Goal: Task Accomplishment & Management: Use online tool/utility

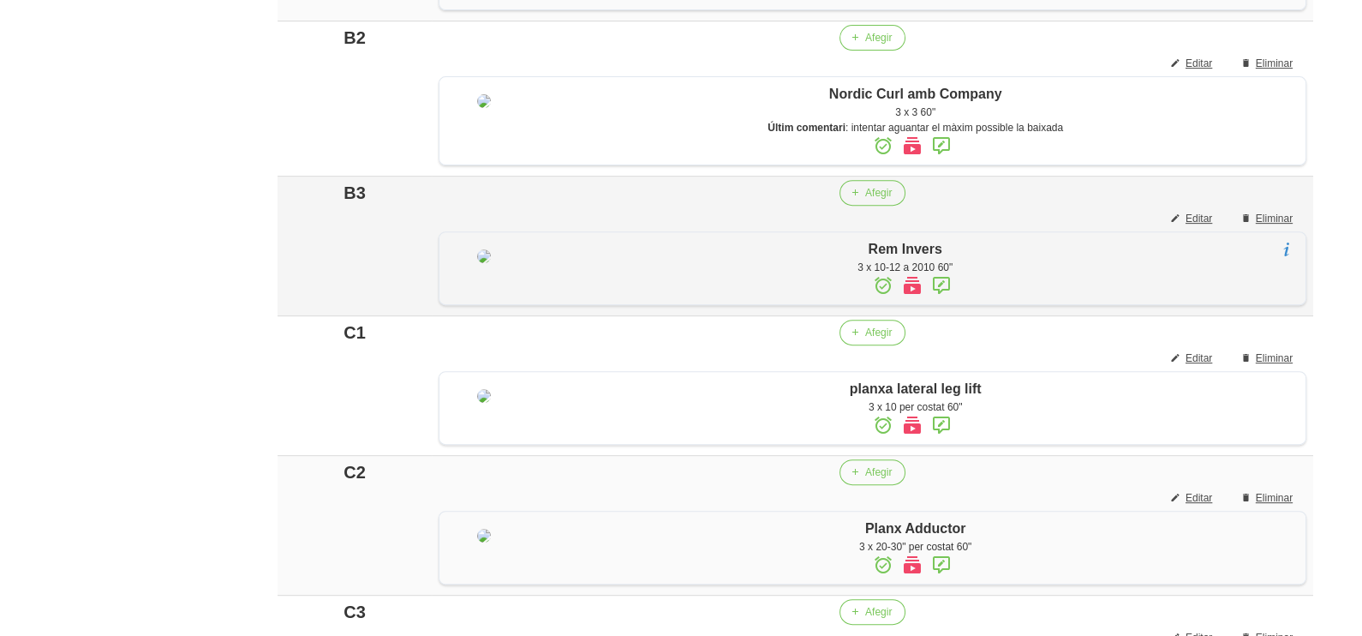
scroll to position [840, 0]
click at [1195, 226] on span "Editar" at bounding box center [1190, 218] width 27 height 15
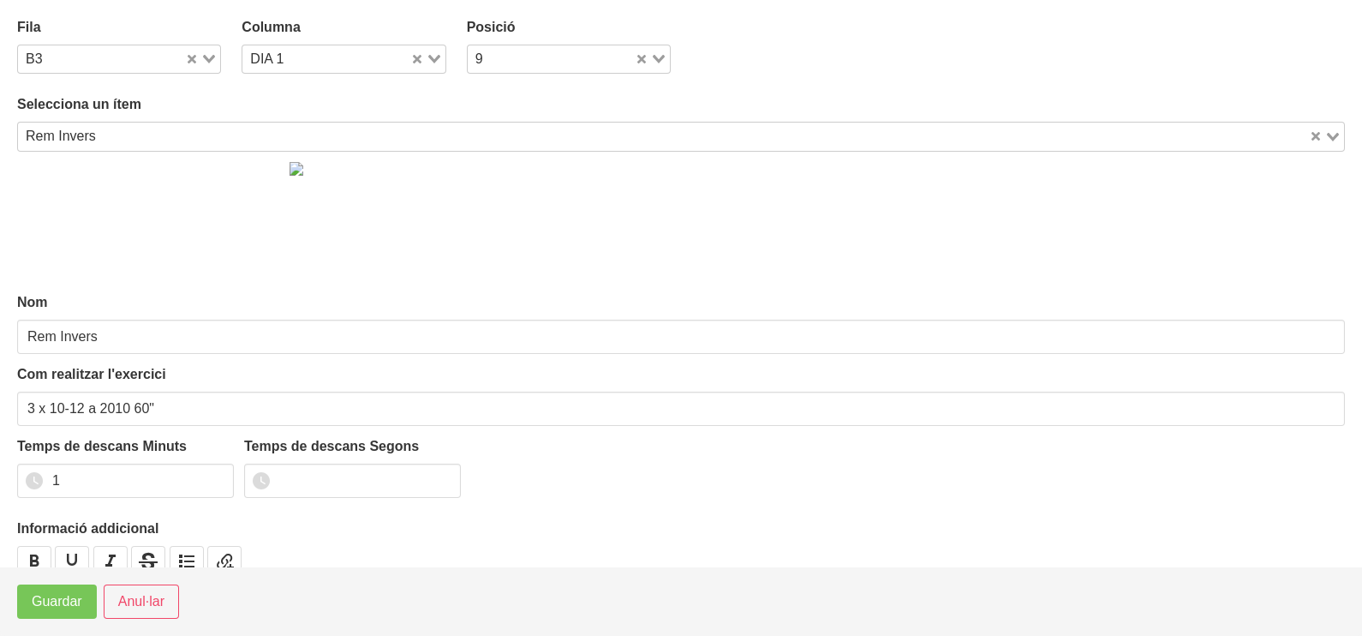
click at [141, 134] on input "Search for option" at bounding box center [704, 136] width 1205 height 21
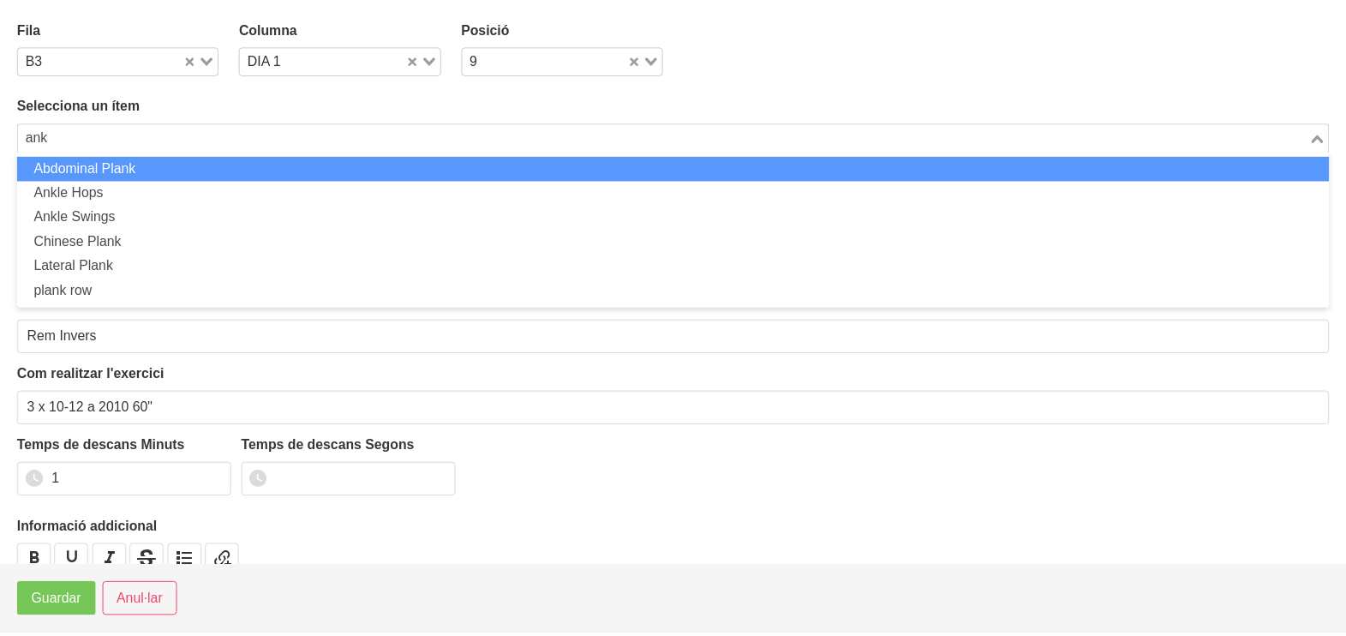
scroll to position [0, 0]
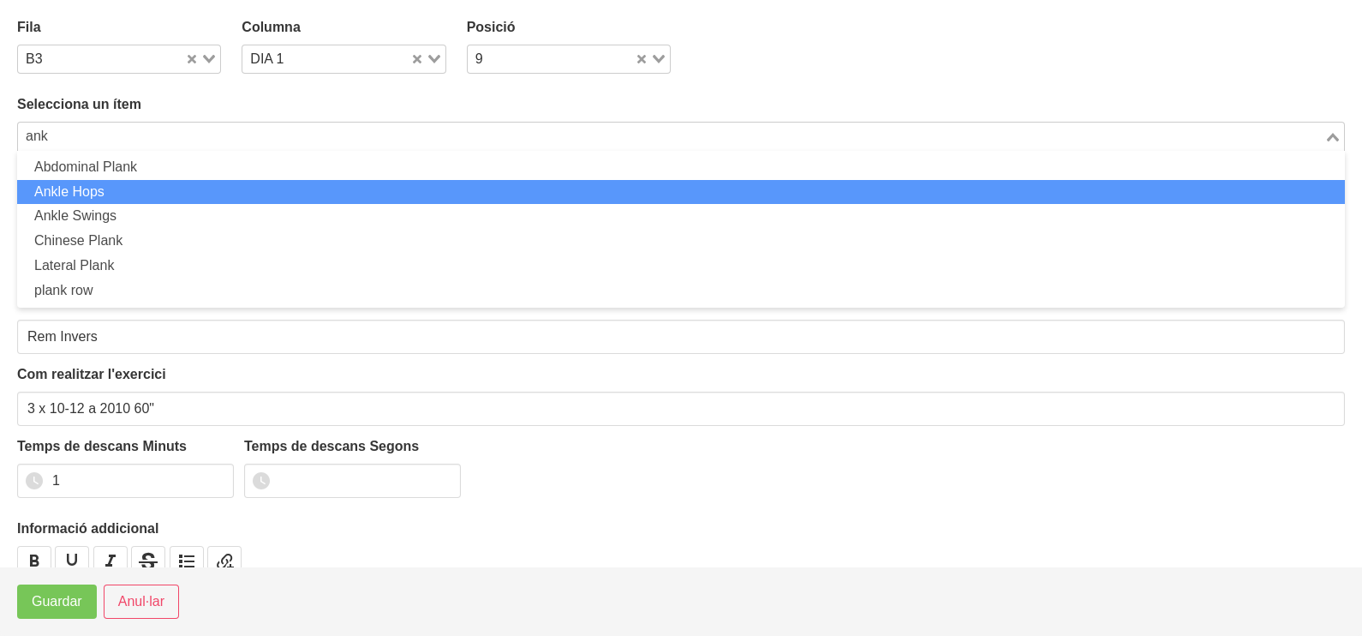
drag, startPoint x: 122, startPoint y: 197, endPoint x: 132, endPoint y: 203, distance: 11.9
click at [123, 197] on li "Ankle Hops" at bounding box center [681, 192] width 1328 height 25
type input "ank"
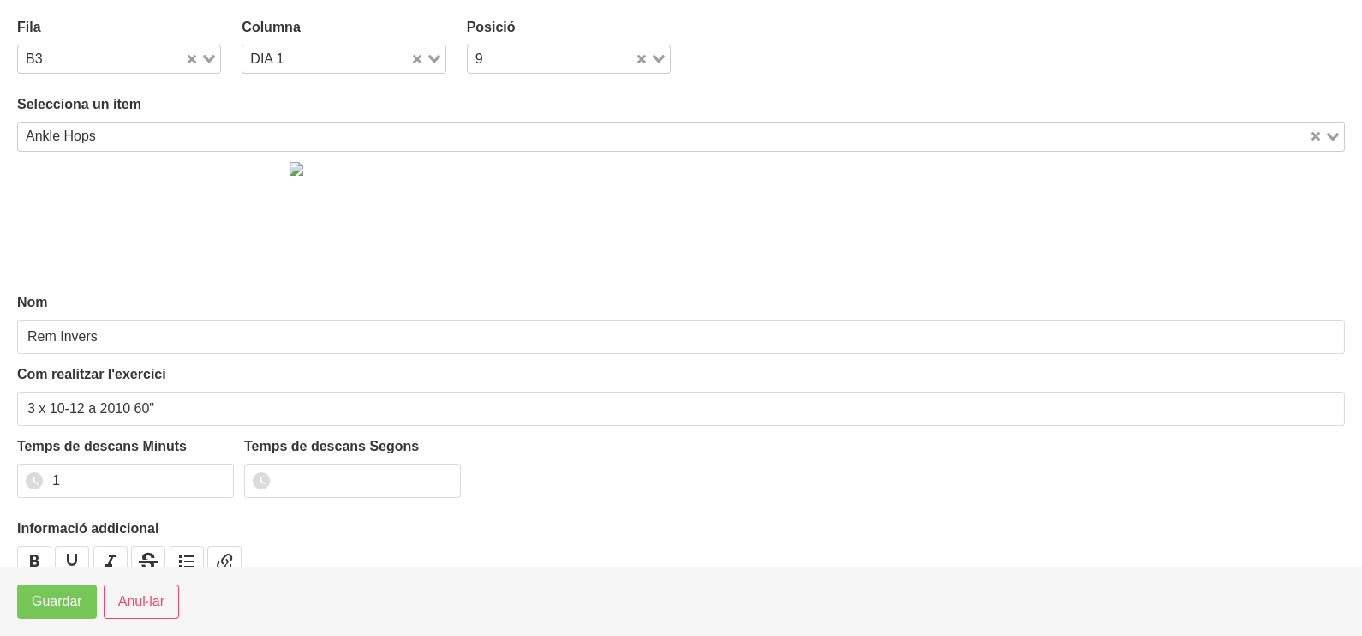
type input "Ankle Hops"
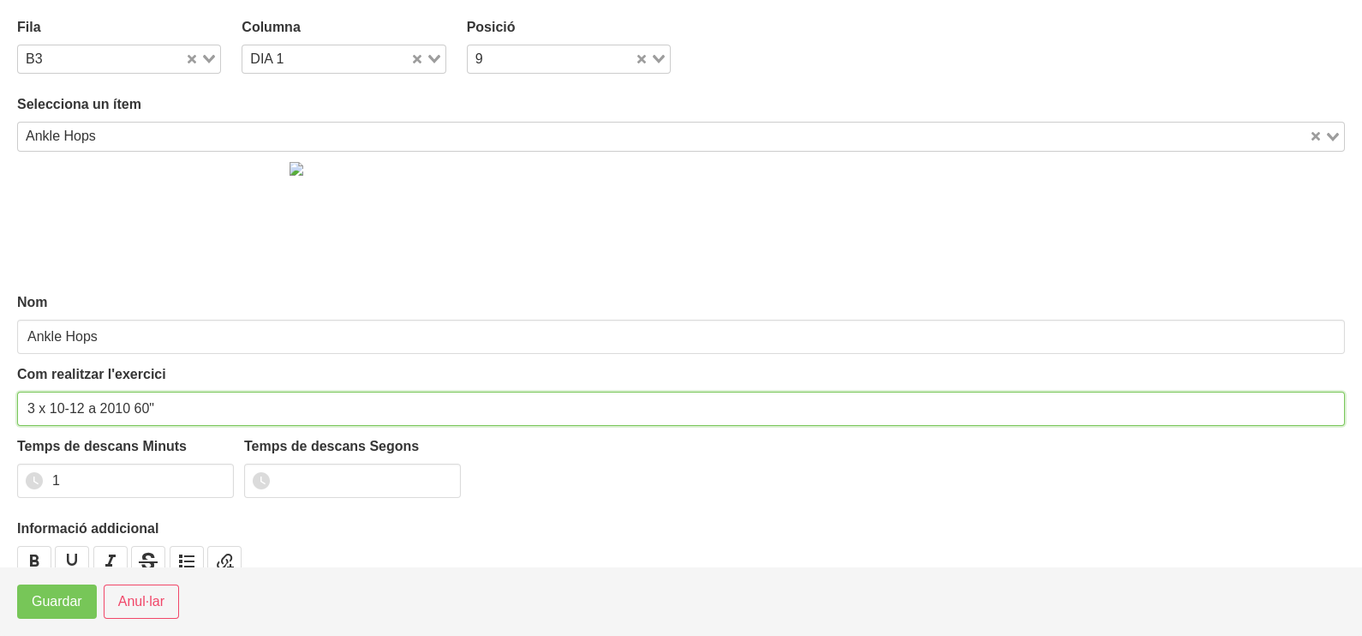
drag, startPoint x: 83, startPoint y: 405, endPoint x: 49, endPoint y: 405, distance: 34.3
click at [49, 405] on input "3 x 10-12 a 2010 60"" at bounding box center [681, 408] width 1328 height 34
drag, startPoint x: 170, startPoint y: 403, endPoint x: 130, endPoint y: 403, distance: 40.3
click at [130, 403] on input "3 x 15 per cama a 2010 60"" at bounding box center [681, 408] width 1328 height 34
type input "3 x 15 per cama 60""
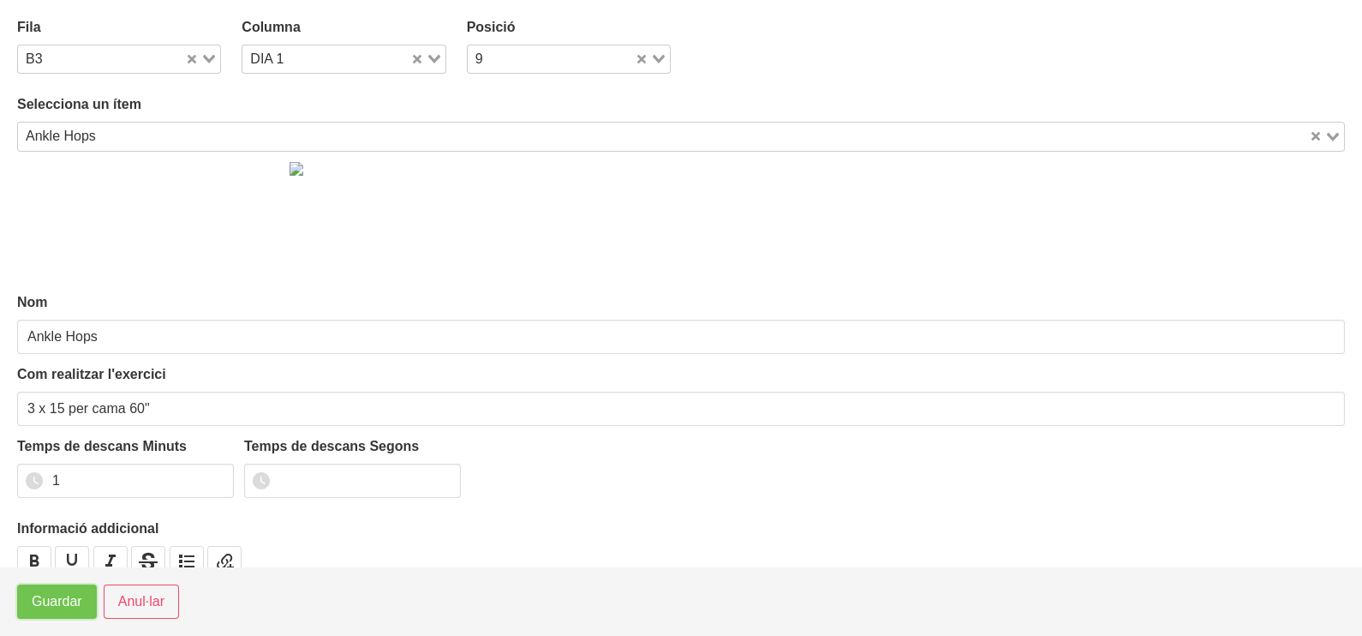
click at [55, 608] on span "Guardar" at bounding box center [57, 601] width 51 height 21
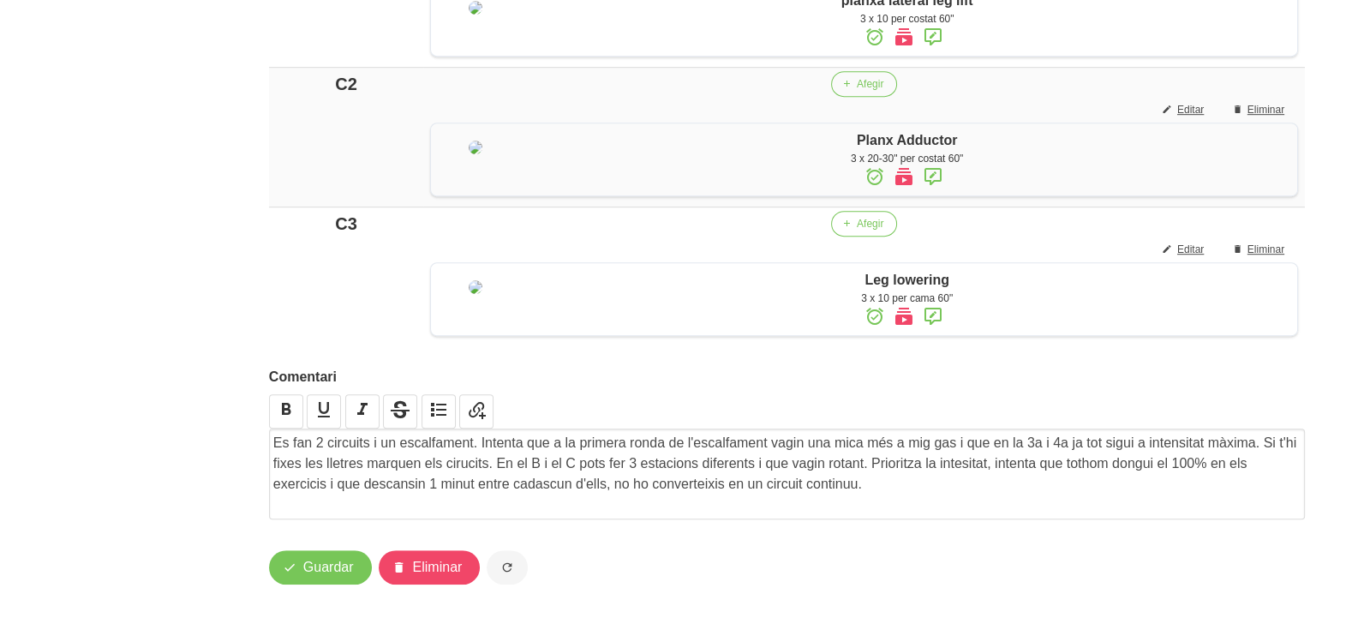
scroll to position [1390, 0]
click at [319, 565] on span "Guardar" at bounding box center [328, 567] width 51 height 21
click at [315, 573] on span "Guardar" at bounding box center [328, 567] width 51 height 21
click at [330, 569] on span "Guardar" at bounding box center [328, 567] width 51 height 21
